Goal: Information Seeking & Learning: Find contact information

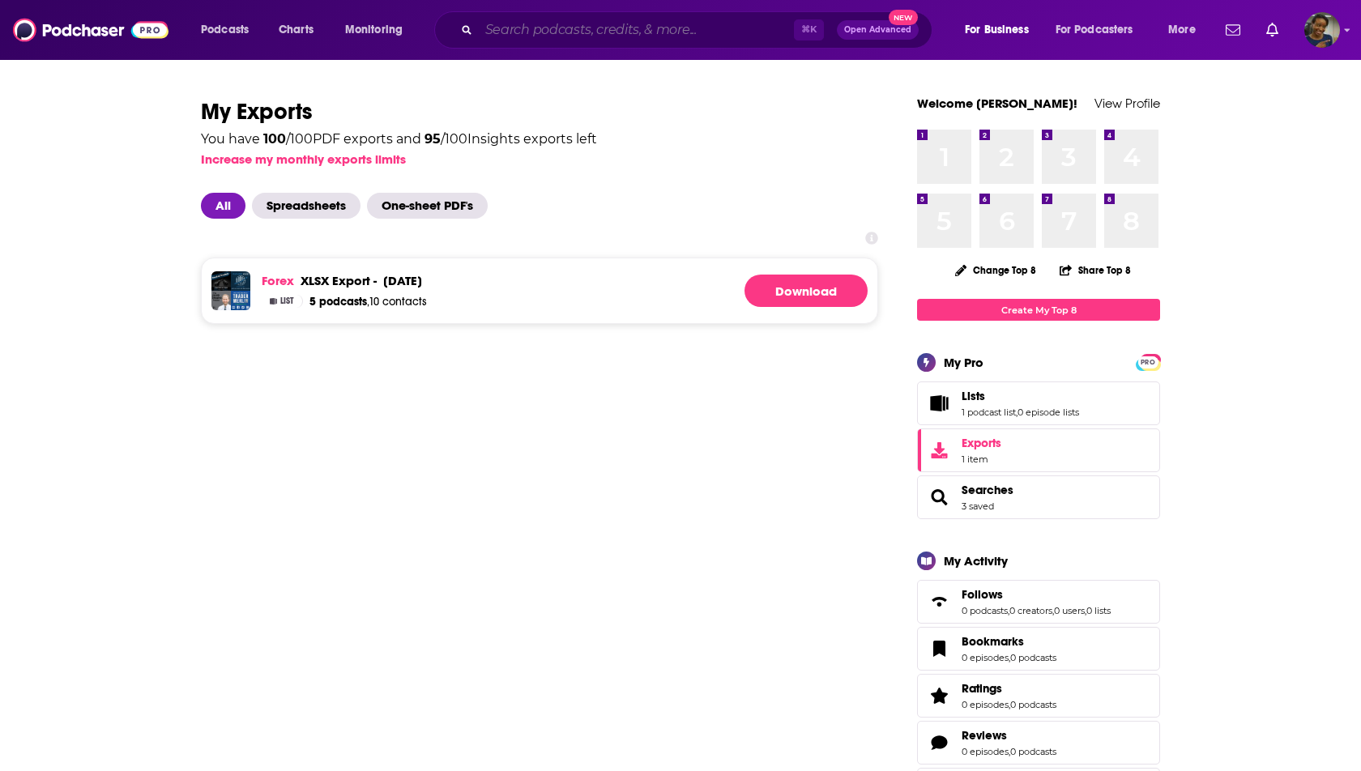
click at [544, 27] on input "Search podcasts, credits, & more..." at bounding box center [636, 30] width 315 height 26
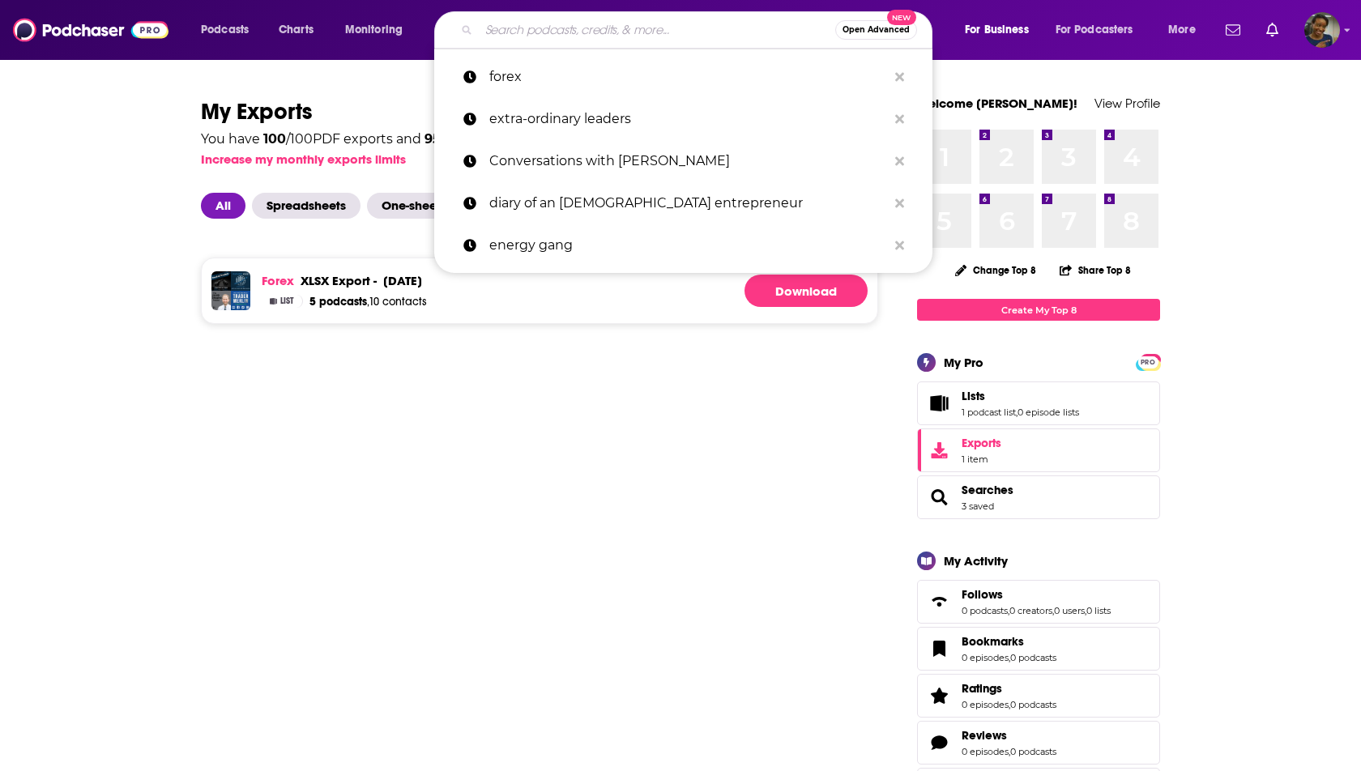
paste input "Cash Flow Connections - Real Estate Podcast"
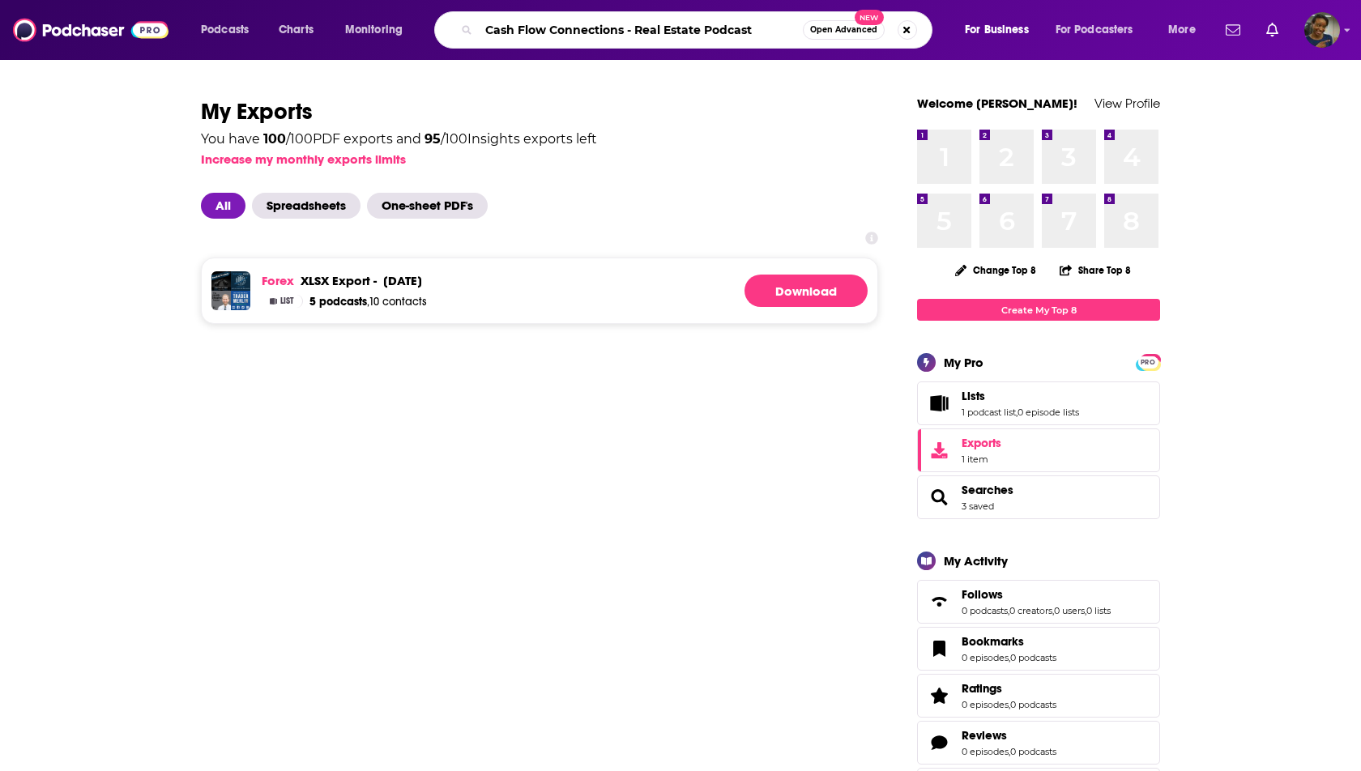
drag, startPoint x: 625, startPoint y: 28, endPoint x: 711, endPoint y: 53, distance: 90.5
click at [711, 53] on div "Podcasts Charts Monitoring Cash Flow Connections - Real Estate Podcast Open Adv…" at bounding box center [680, 30] width 1361 height 60
type input "Cash Flow Connections"
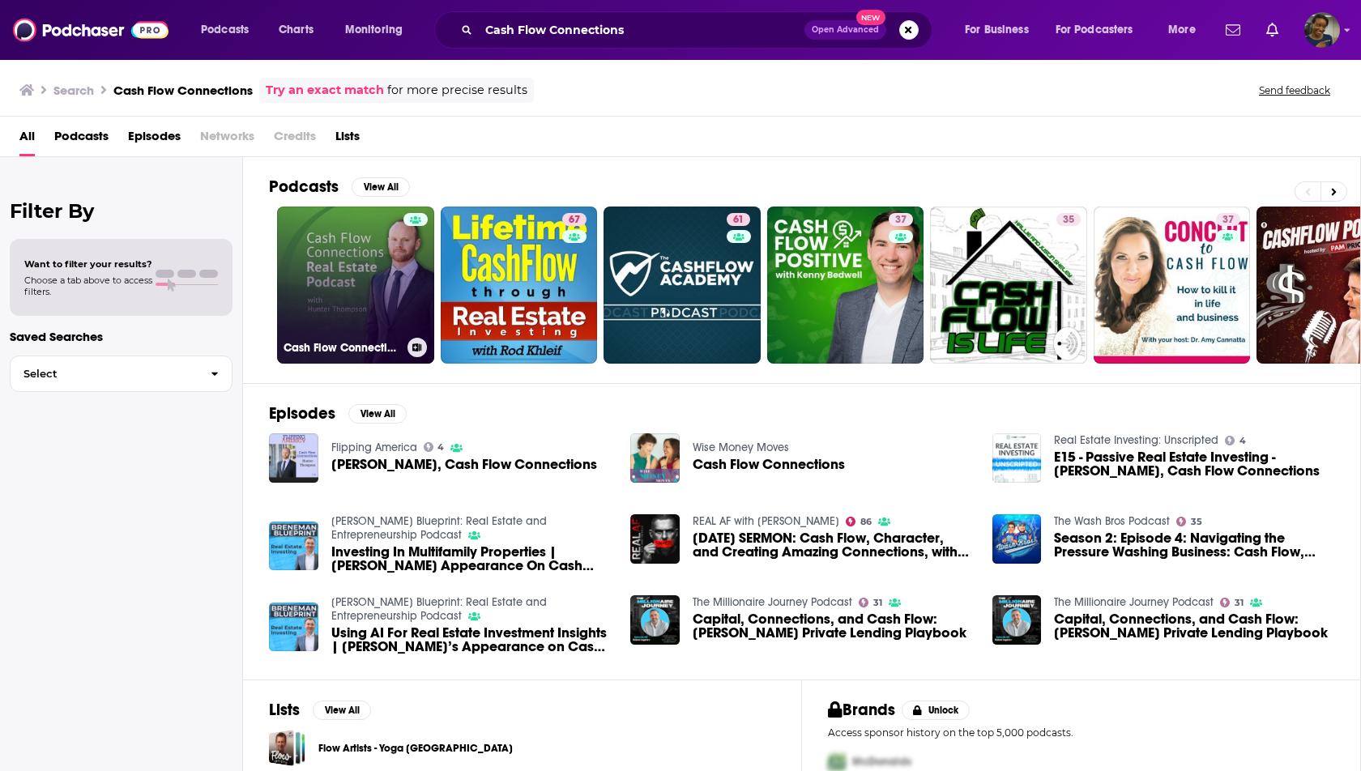
click at [358, 298] on link "Cash Flow Connections - Real Estate Podcast" at bounding box center [355, 285] width 157 height 157
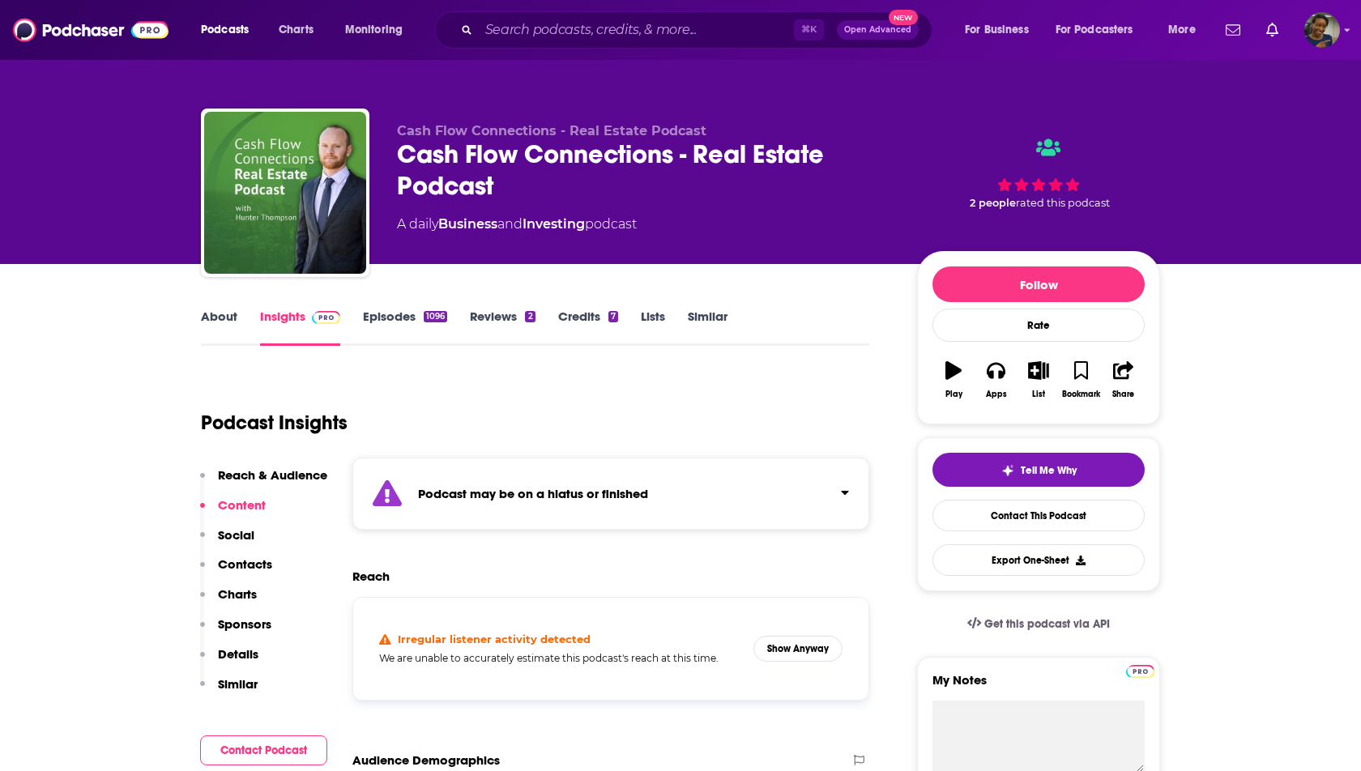
click at [602, 43] on div "⌘ K Open Advanced New" at bounding box center [683, 29] width 498 height 37
click at [608, 40] on input "Search podcasts, credits, & more..." at bounding box center [636, 30] width 315 height 26
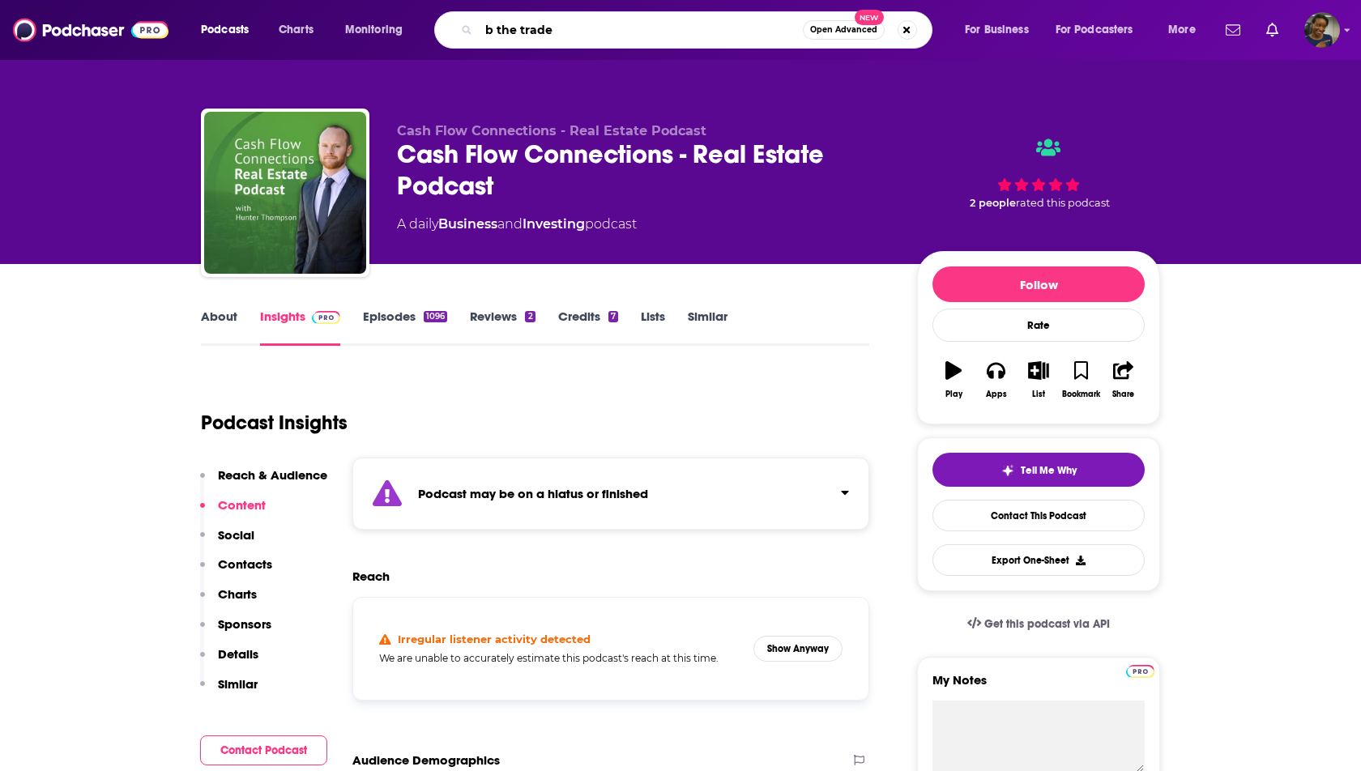
type input "b the trader"
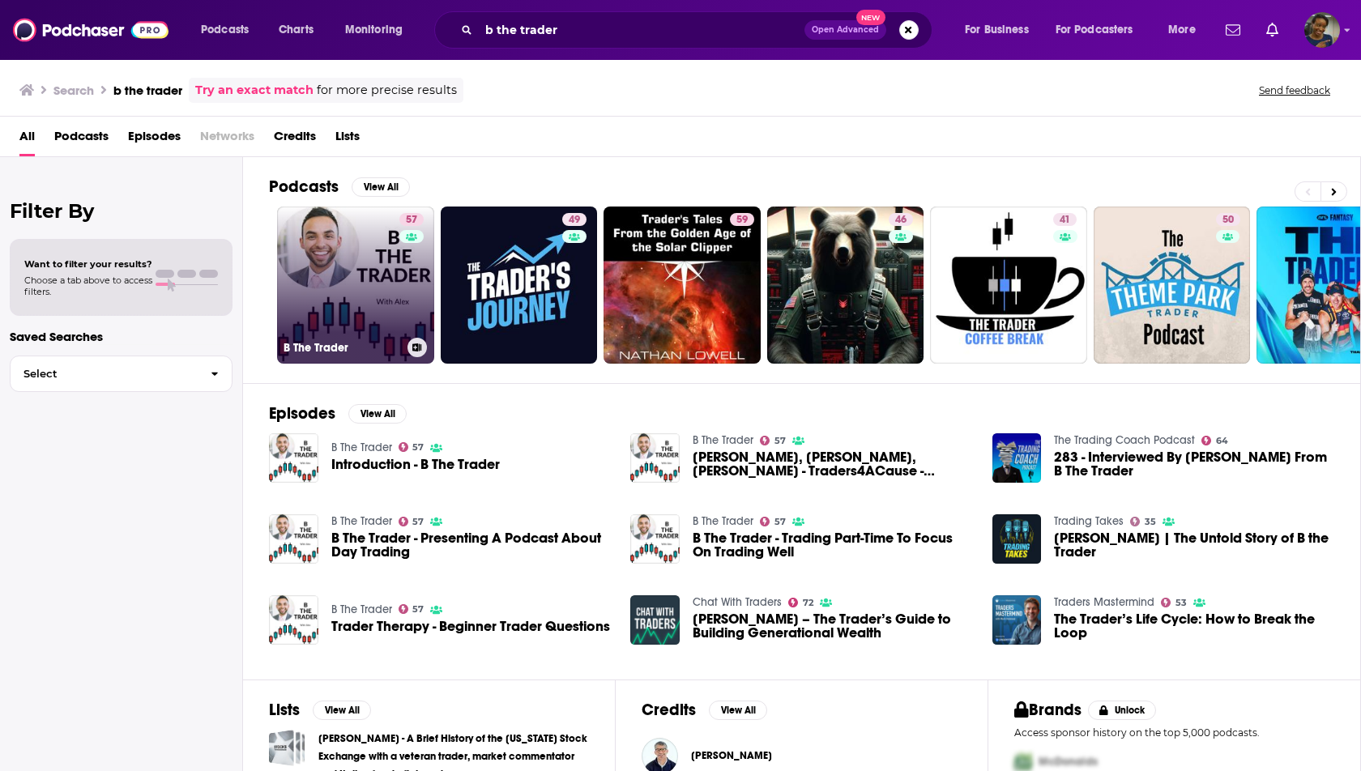
click at [373, 312] on link "57 B The Trader" at bounding box center [355, 285] width 157 height 157
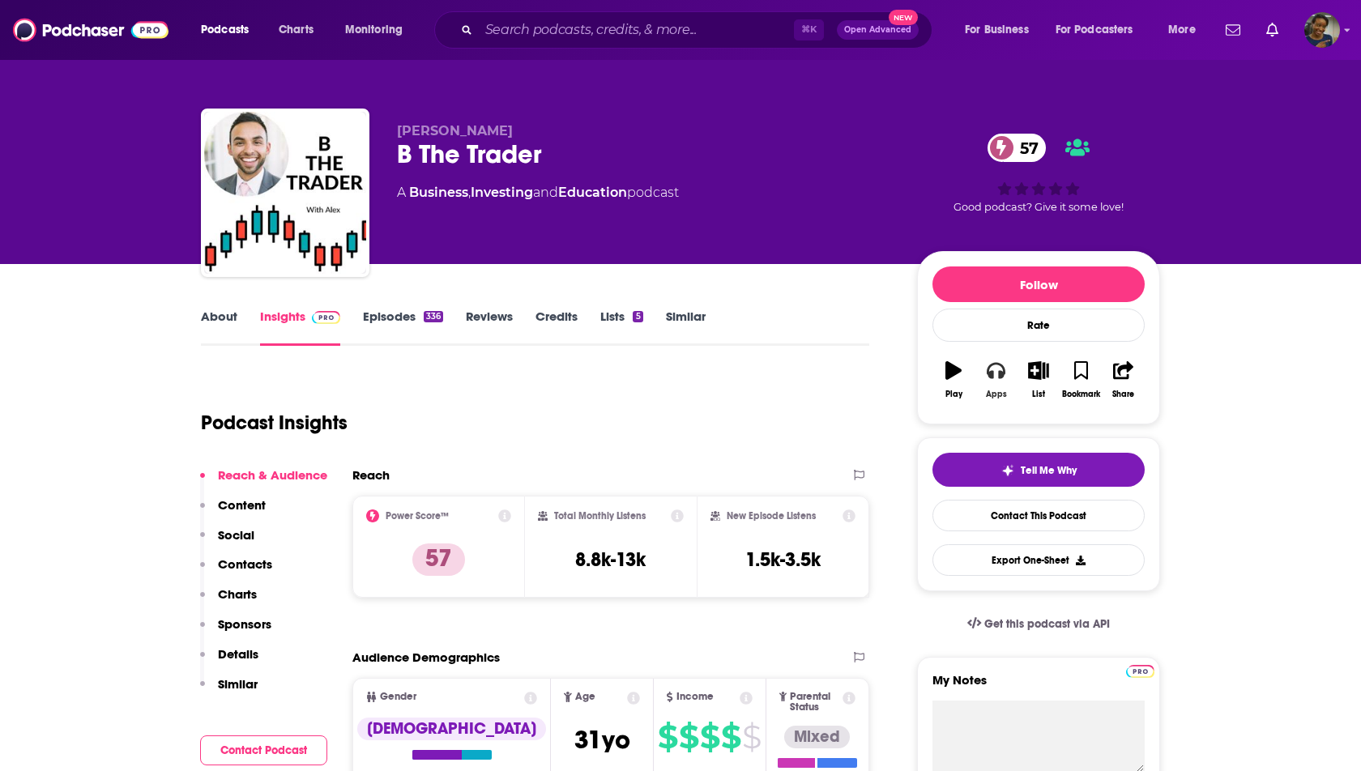
click at [1002, 381] on button "Apps" at bounding box center [995, 380] width 42 height 58
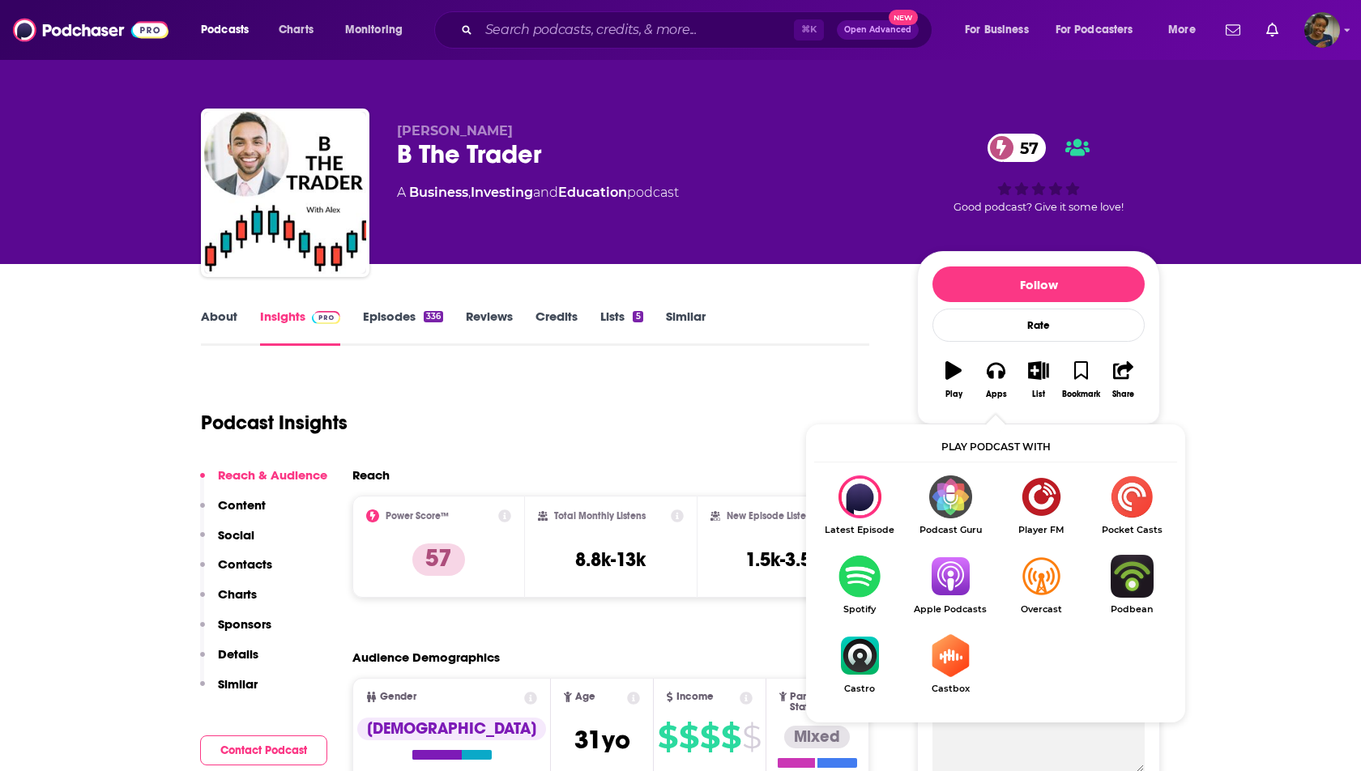
click at [945, 578] on img "Show Listen On dropdown" at bounding box center [950, 576] width 91 height 43
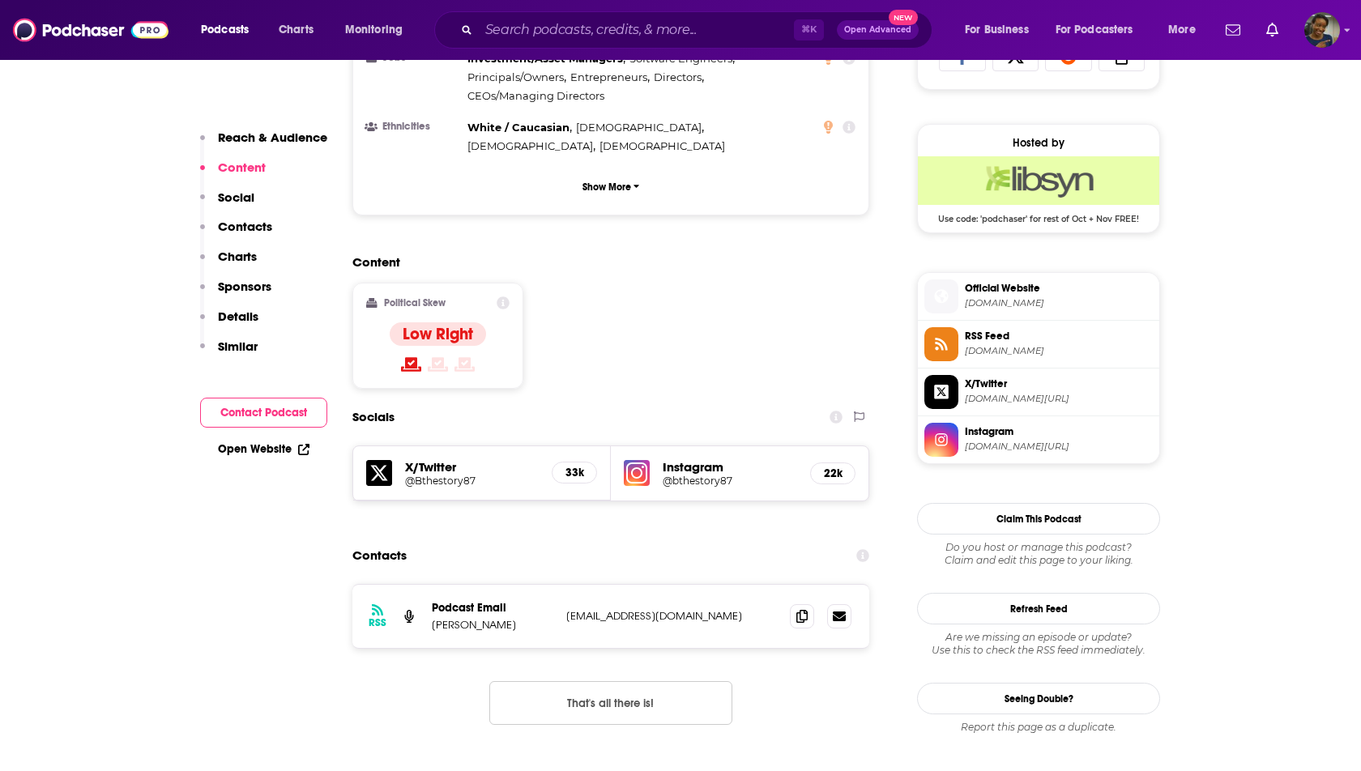
scroll to position [1146, 0]
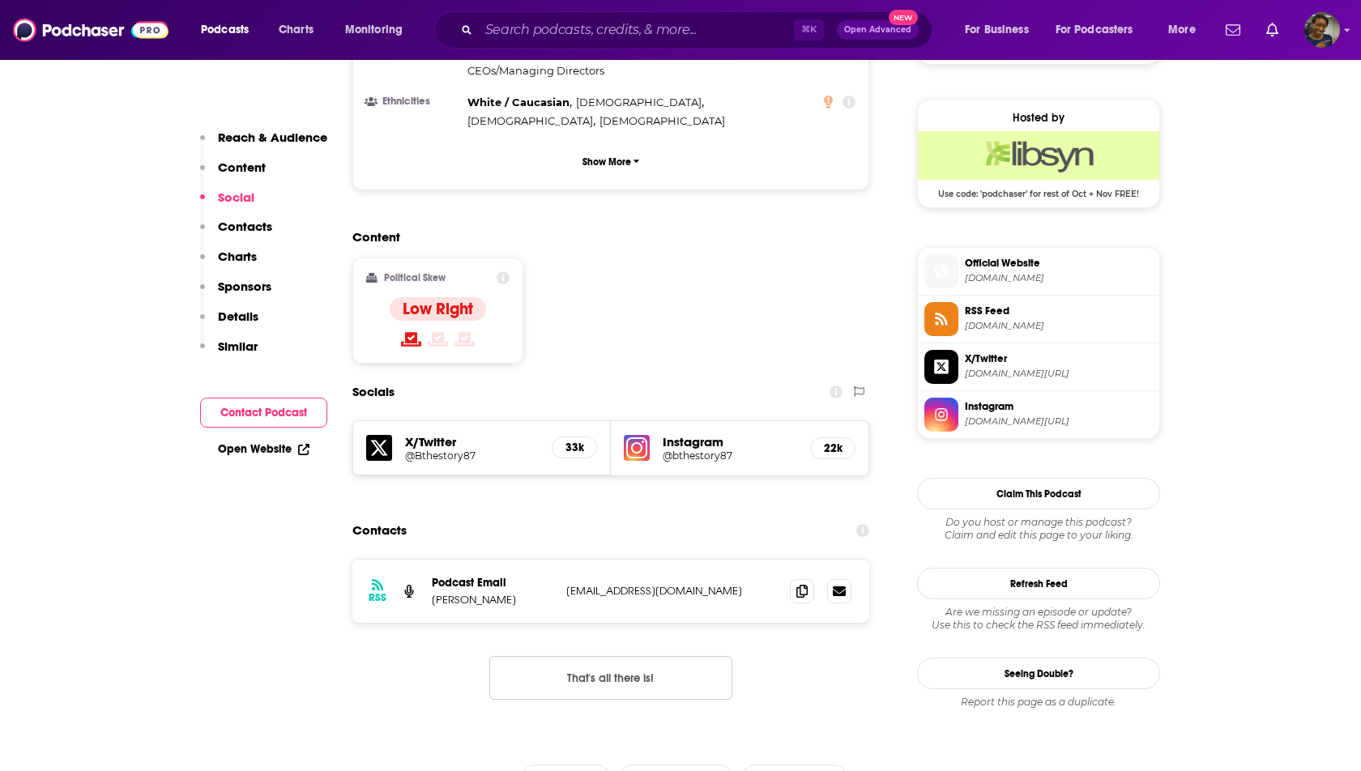
click at [689, 434] on h5 "Instagram" at bounding box center [730, 441] width 134 height 15
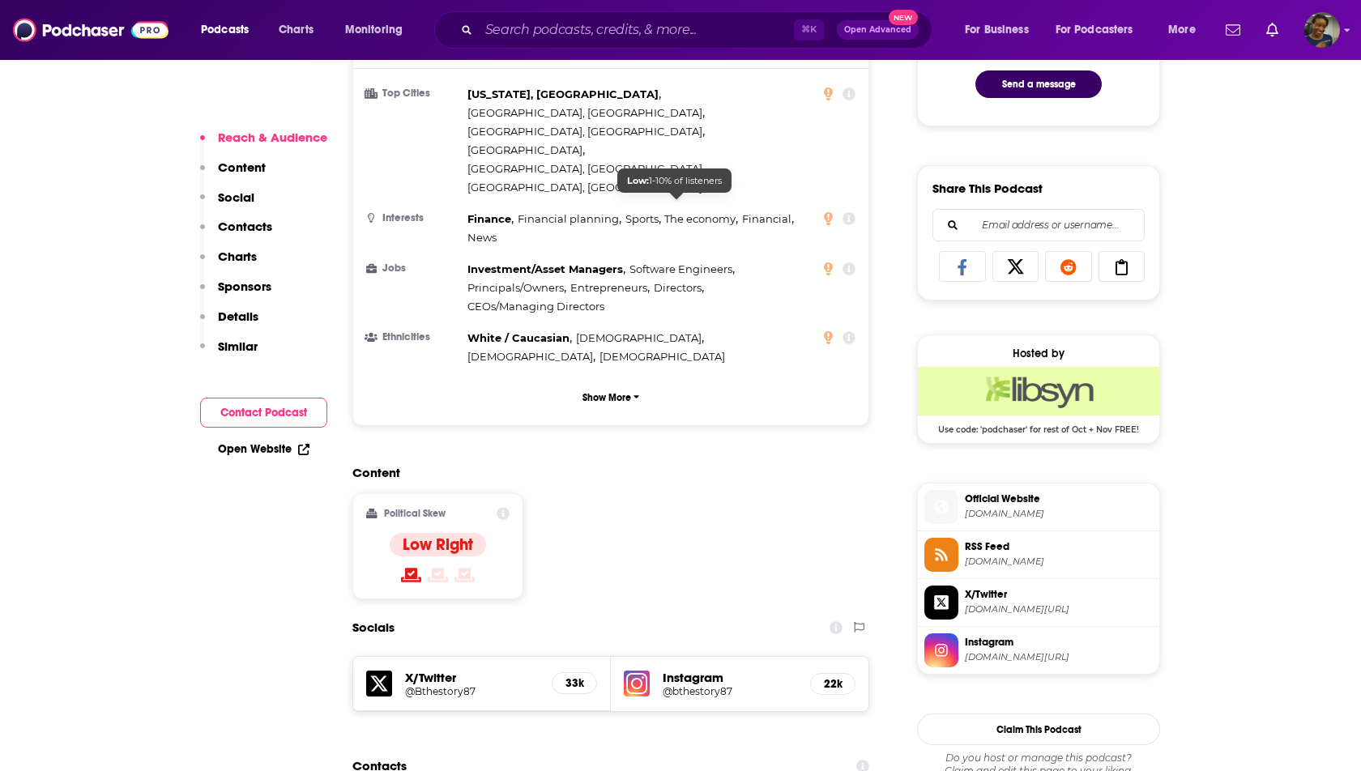
scroll to position [943, 0]
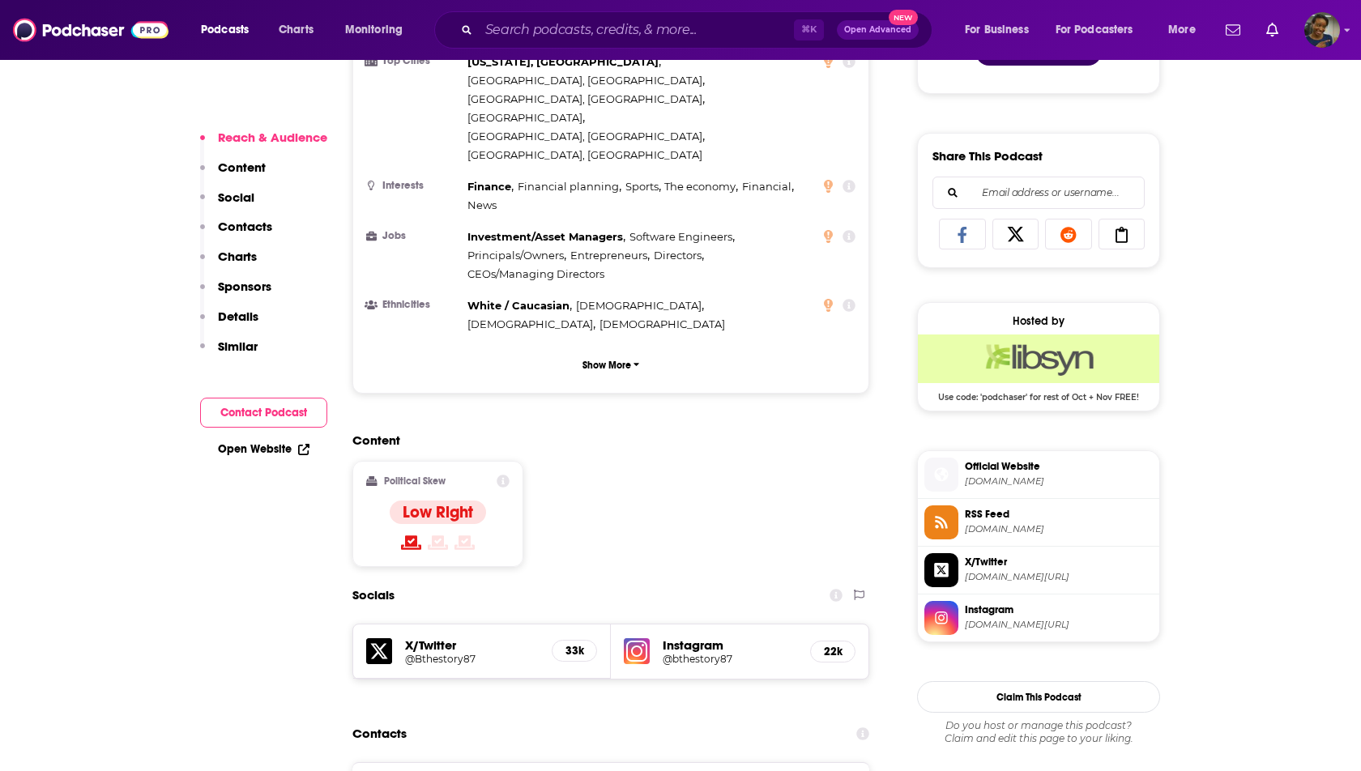
click at [674, 637] on h5 "Instagram" at bounding box center [730, 644] width 134 height 15
click at [701, 653] on h5 "@bthestory87" at bounding box center [730, 659] width 134 height 12
